Goal: Find specific page/section: Find specific page/section

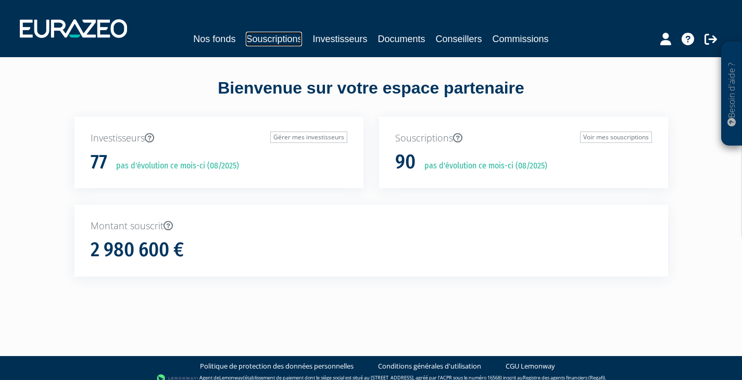
click at [281, 39] on link "Souscriptions" at bounding box center [274, 39] width 56 height 15
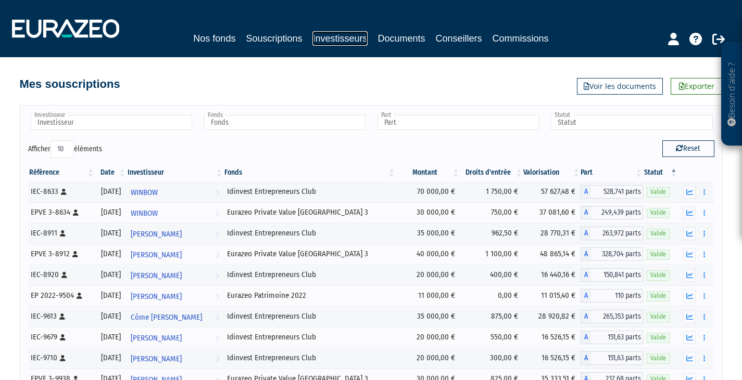
click at [333, 36] on link "Investisseurs" at bounding box center [339, 38] width 55 height 15
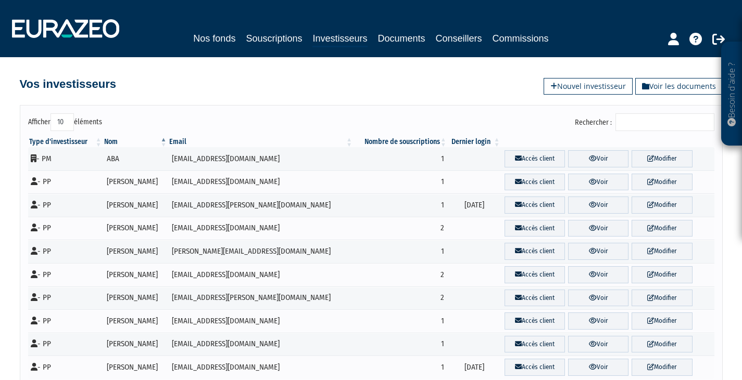
click at [680, 123] on input "Rechercher :" at bounding box center [664, 122] width 99 height 18
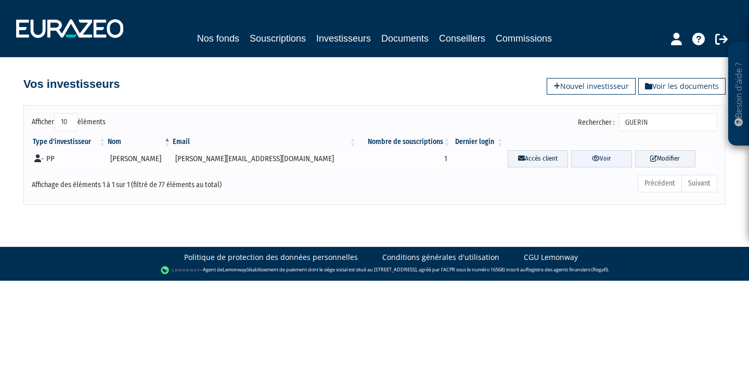
type input "GUERIN"
click at [591, 160] on link "Voir" at bounding box center [601, 158] width 60 height 17
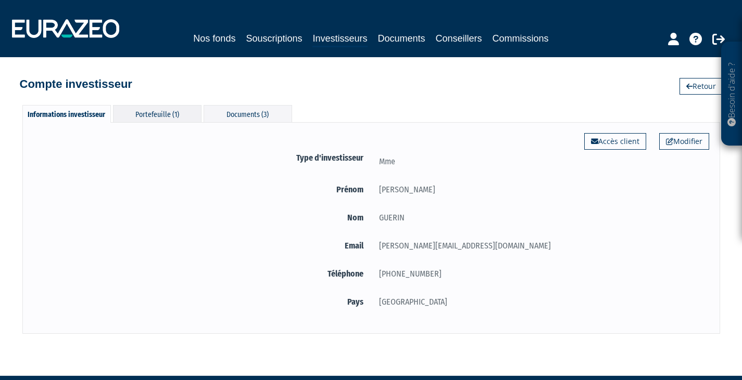
click at [155, 110] on div "Portefeuille (1)" at bounding box center [157, 113] width 88 height 17
